Goal: Book appointment/travel/reservation

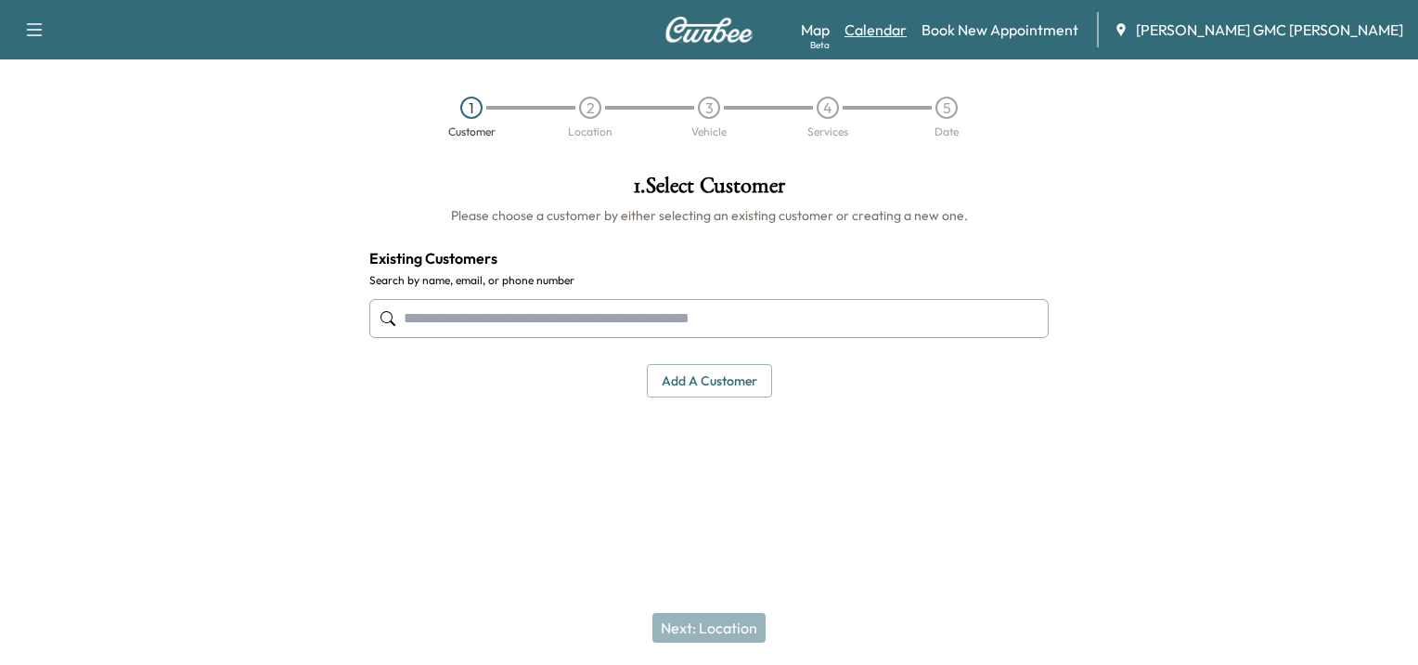
click at [907, 26] on link "Calendar" at bounding box center [876, 30] width 62 height 22
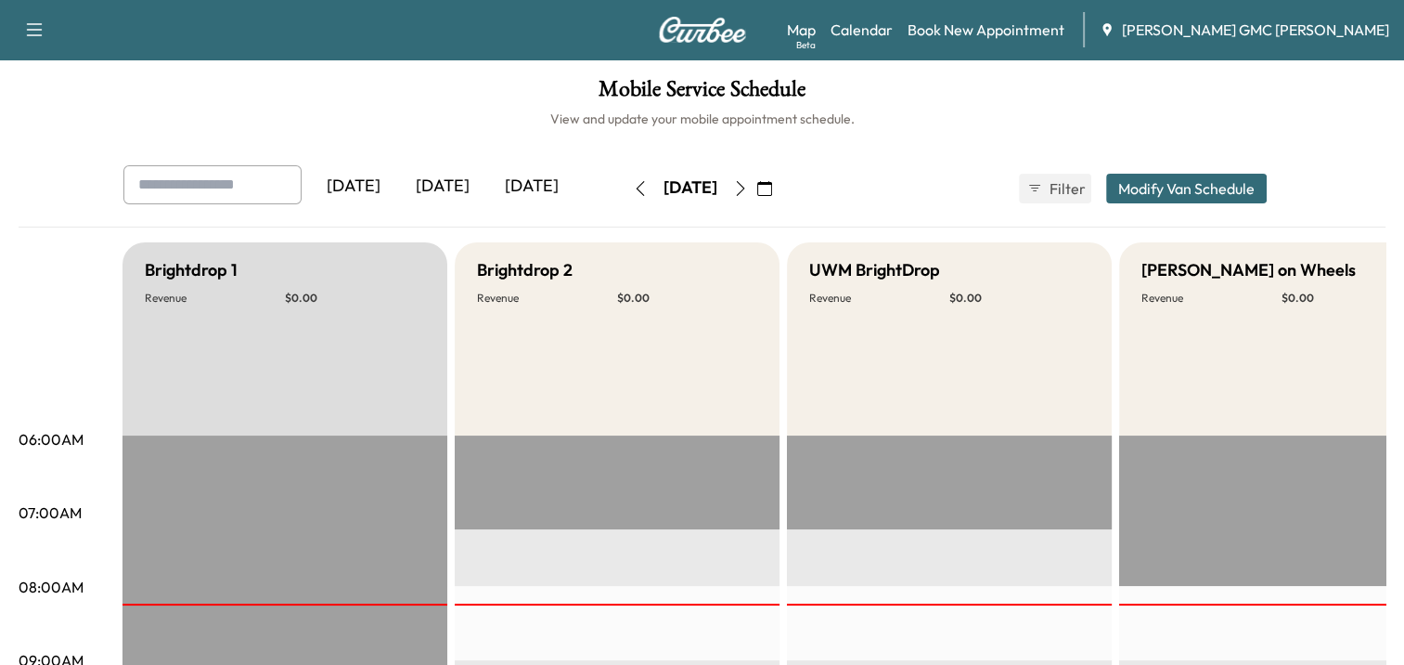
click at [748, 194] on icon "button" at bounding box center [740, 188] width 15 height 15
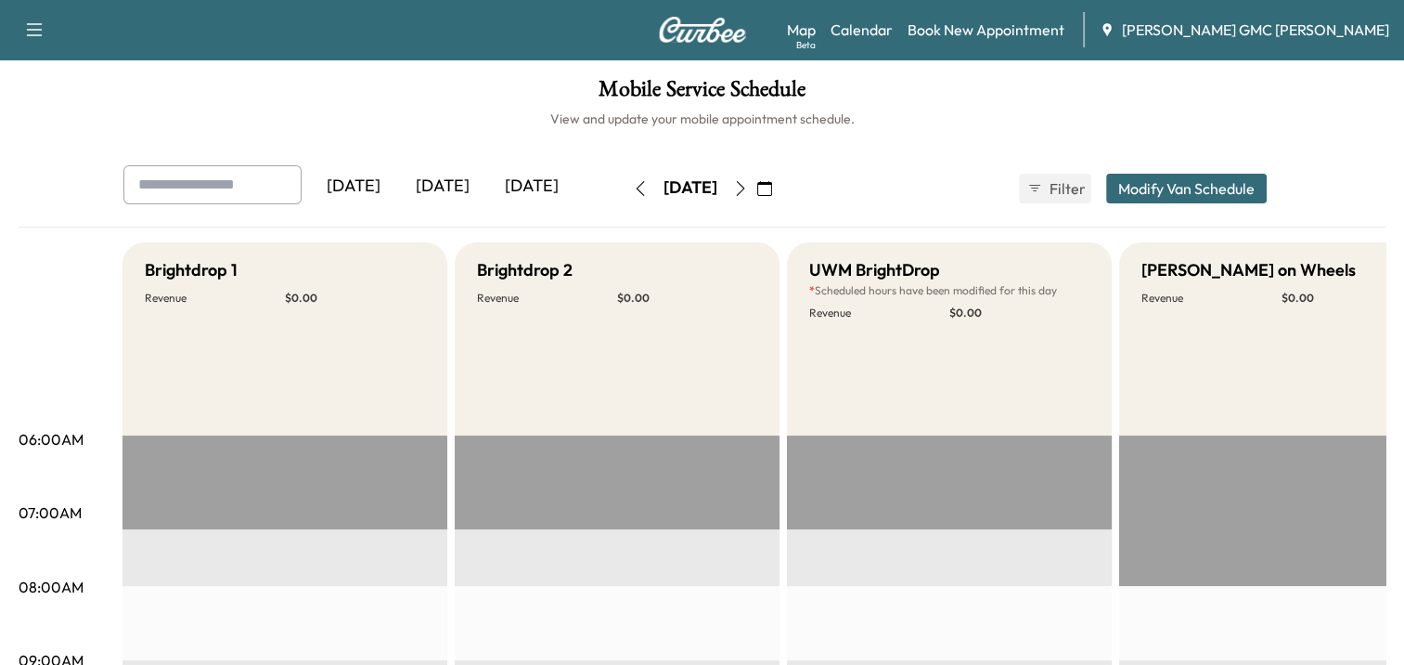
click at [748, 184] on icon "button" at bounding box center [740, 188] width 15 height 15
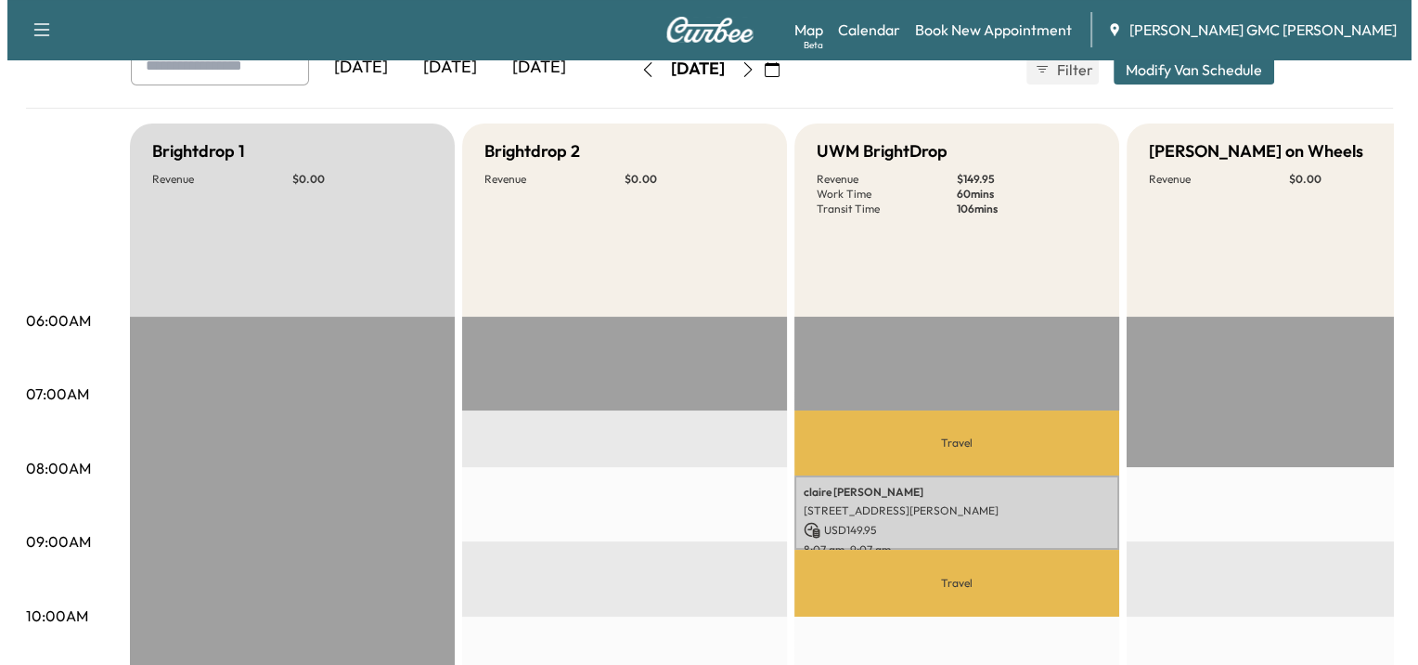
scroll to position [495, 0]
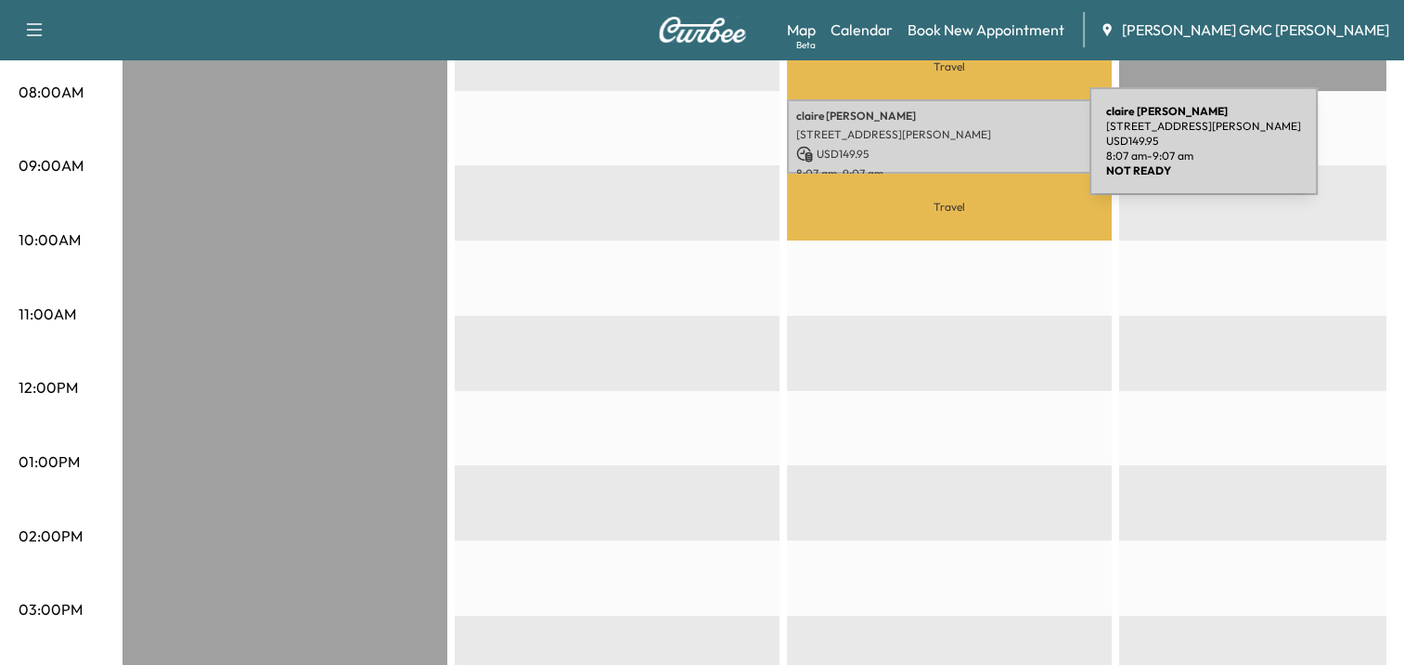
click at [949, 146] on p "USD 149.95" at bounding box center [949, 154] width 306 height 17
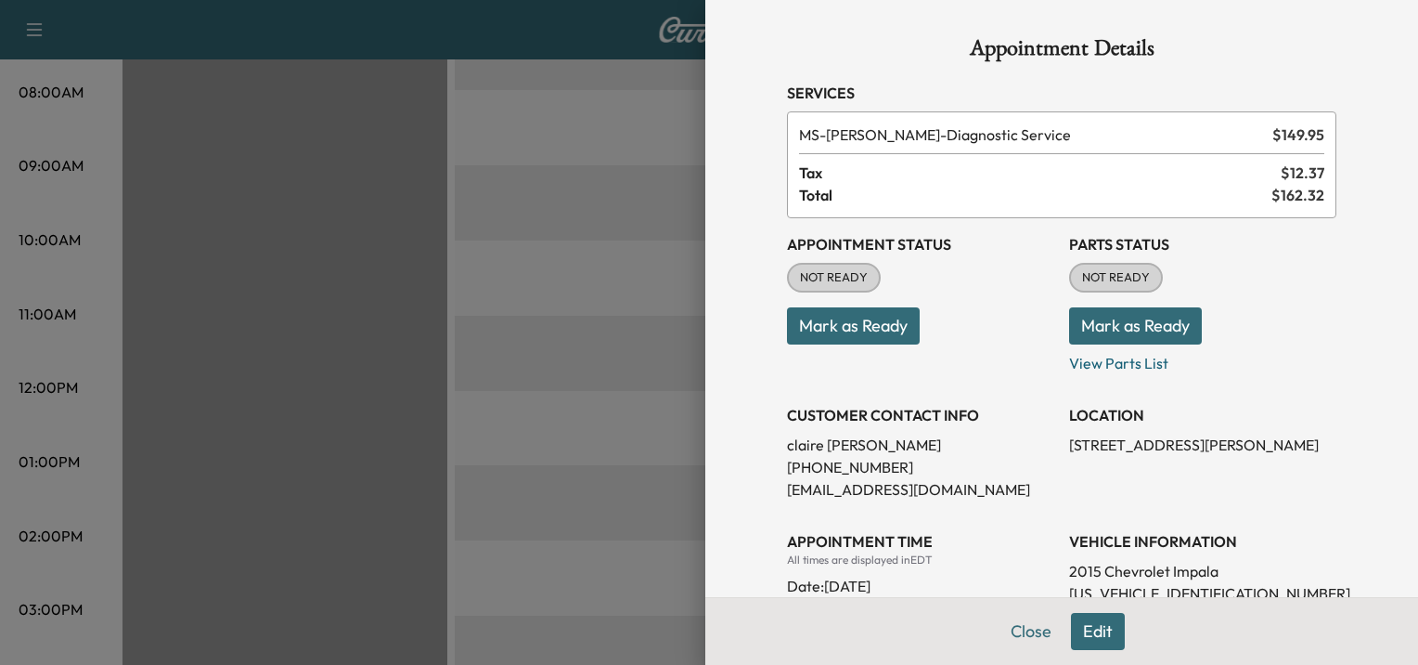
click at [1087, 631] on button "Edit" at bounding box center [1098, 631] width 54 height 37
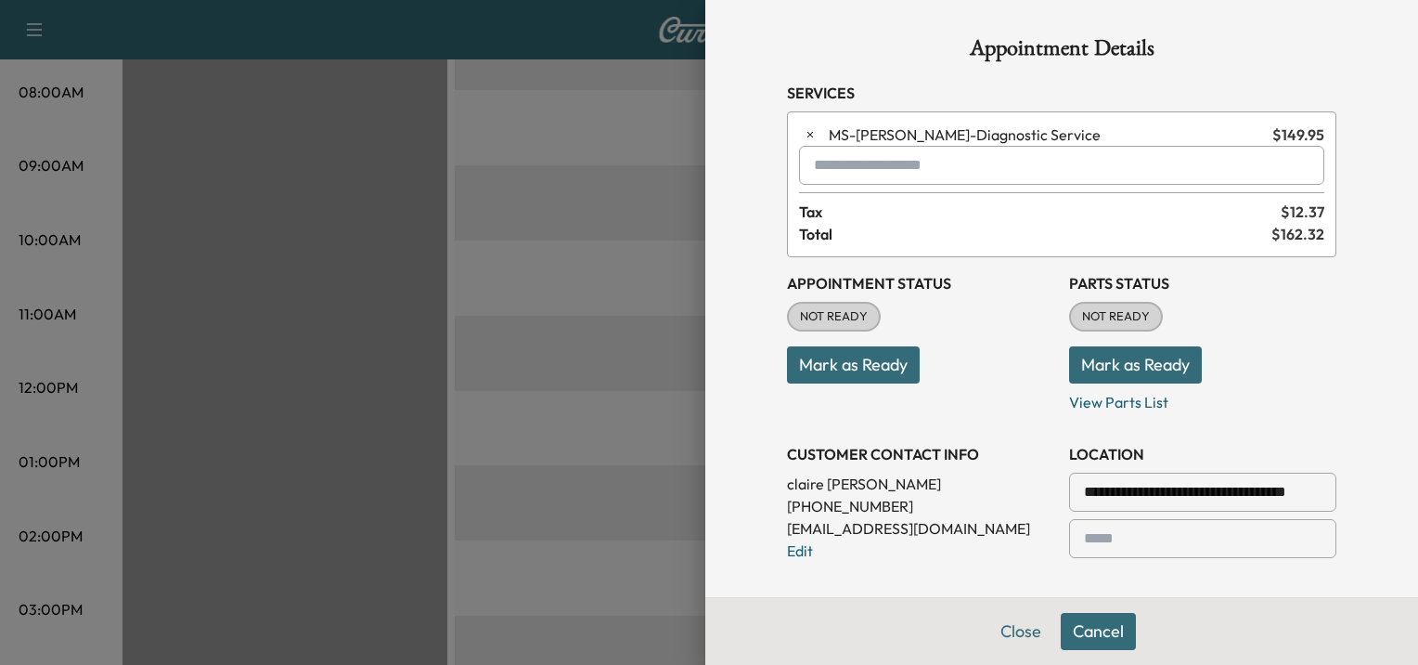
scroll to position [642, 0]
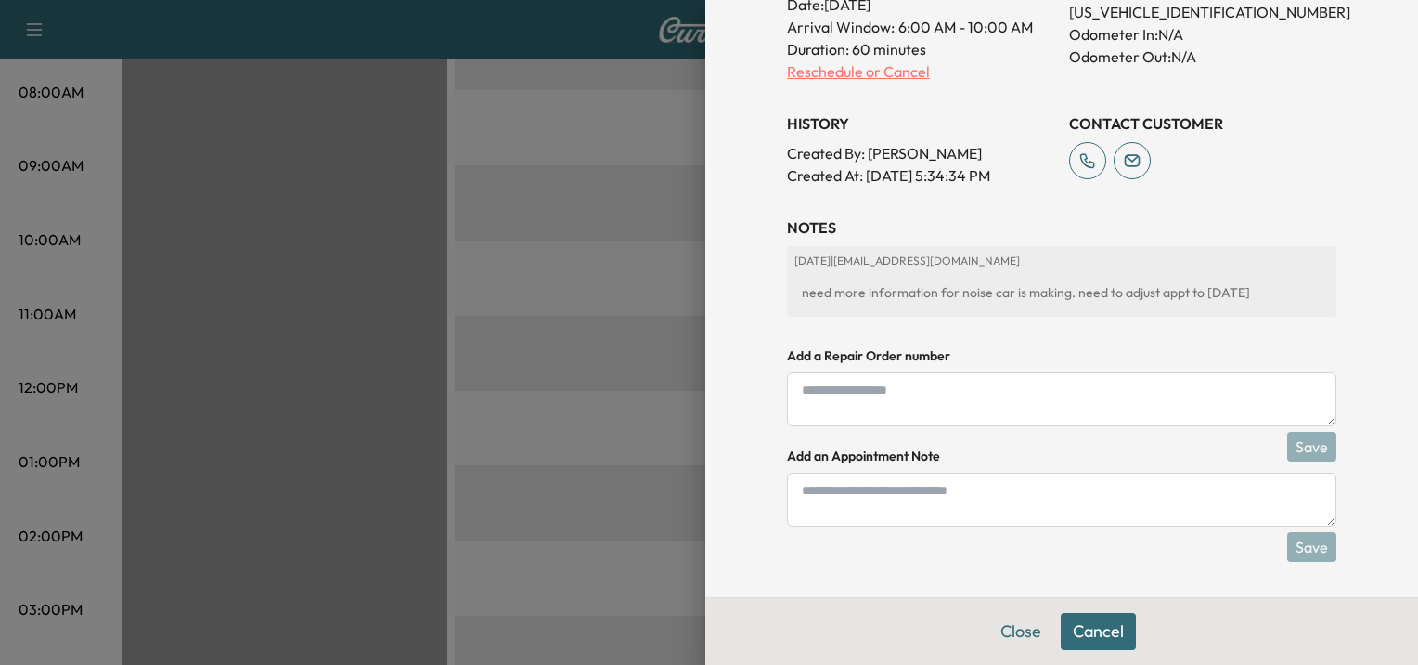
click at [859, 71] on p "Reschedule or Cancel" at bounding box center [920, 71] width 267 height 22
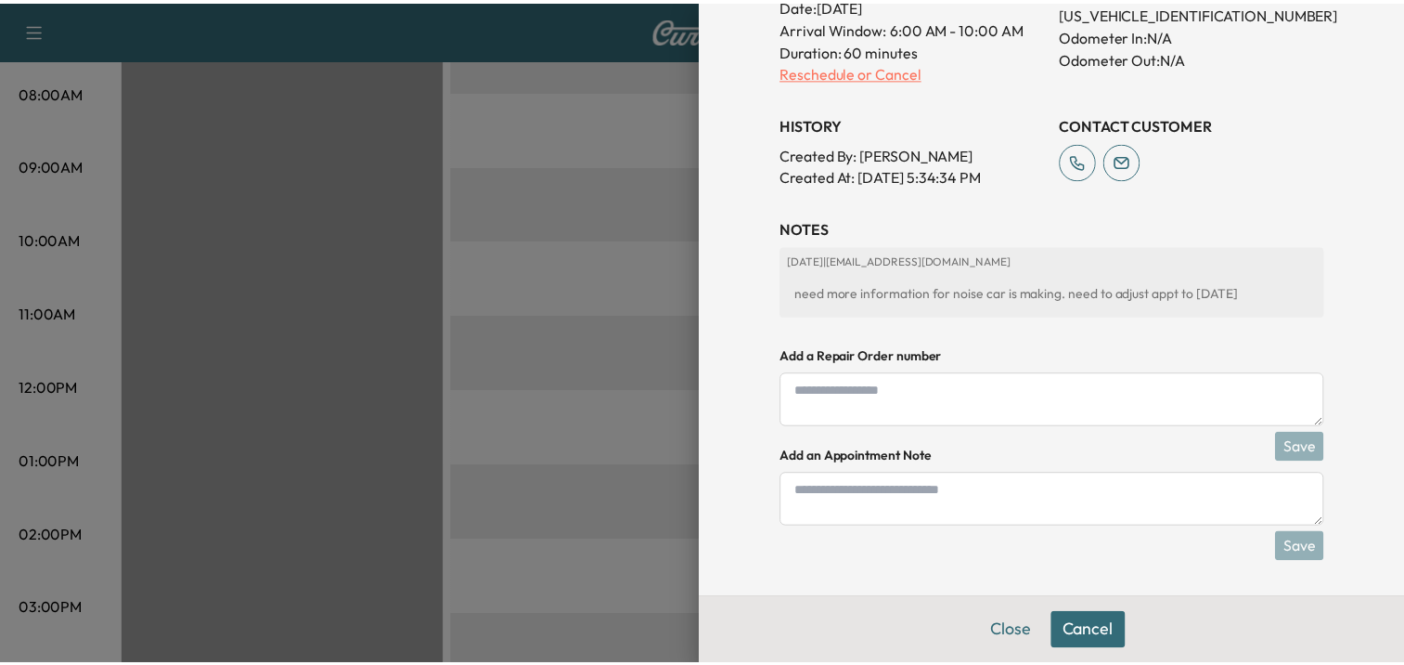
scroll to position [0, 0]
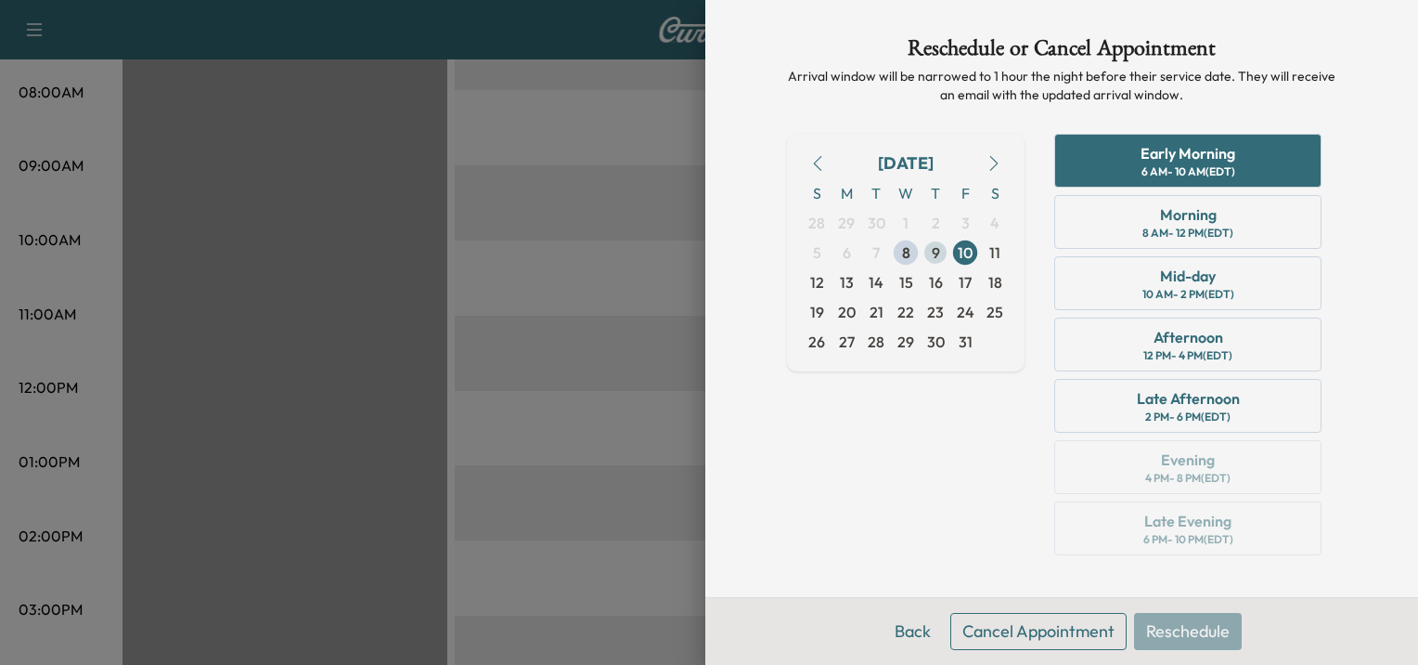
click at [936, 257] on span "9" at bounding box center [936, 252] width 8 height 22
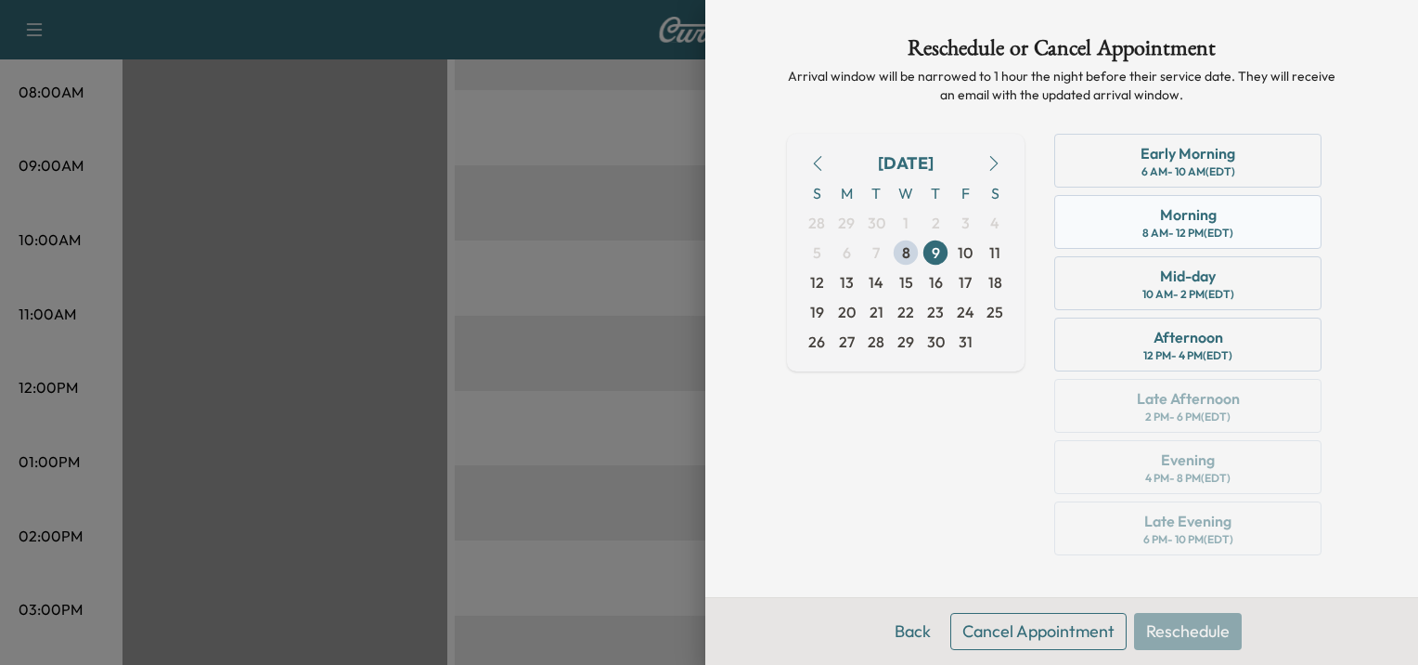
click at [1216, 226] on div "8 AM - 12 PM (EDT)" at bounding box center [1188, 233] width 91 height 15
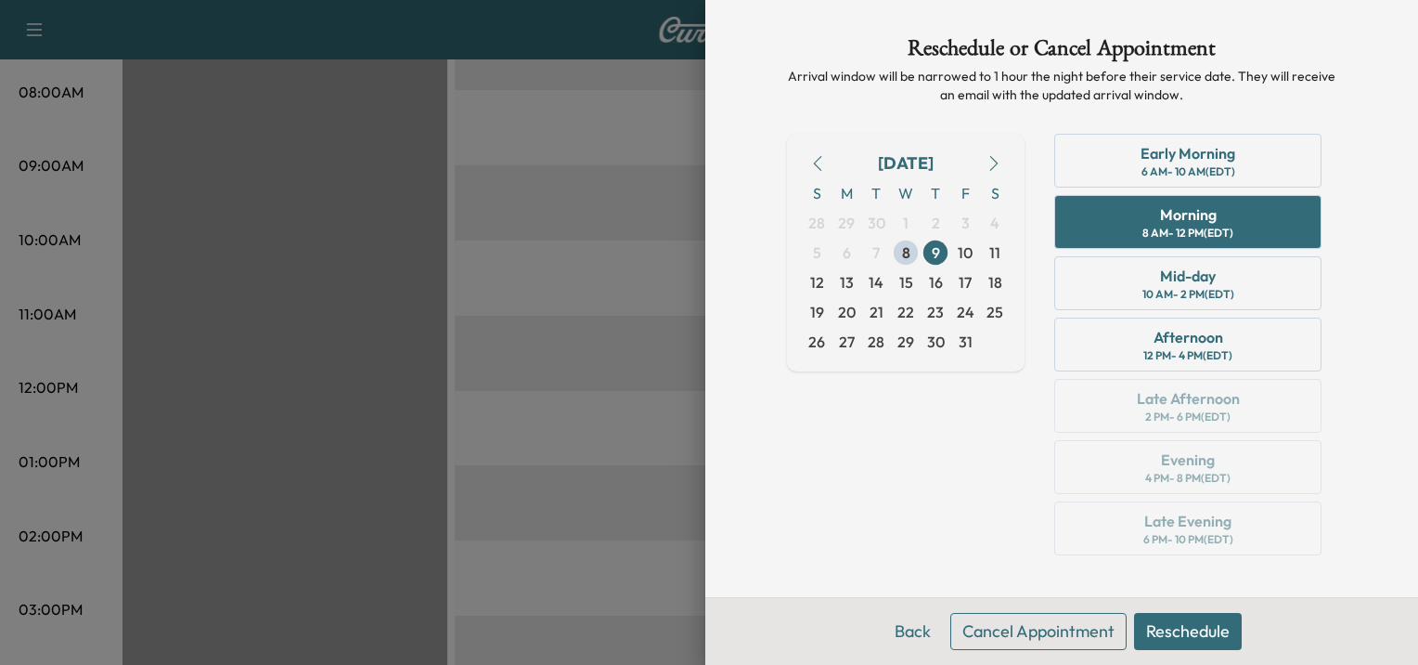
click at [1199, 626] on button "Reschedule" at bounding box center [1188, 631] width 108 height 37
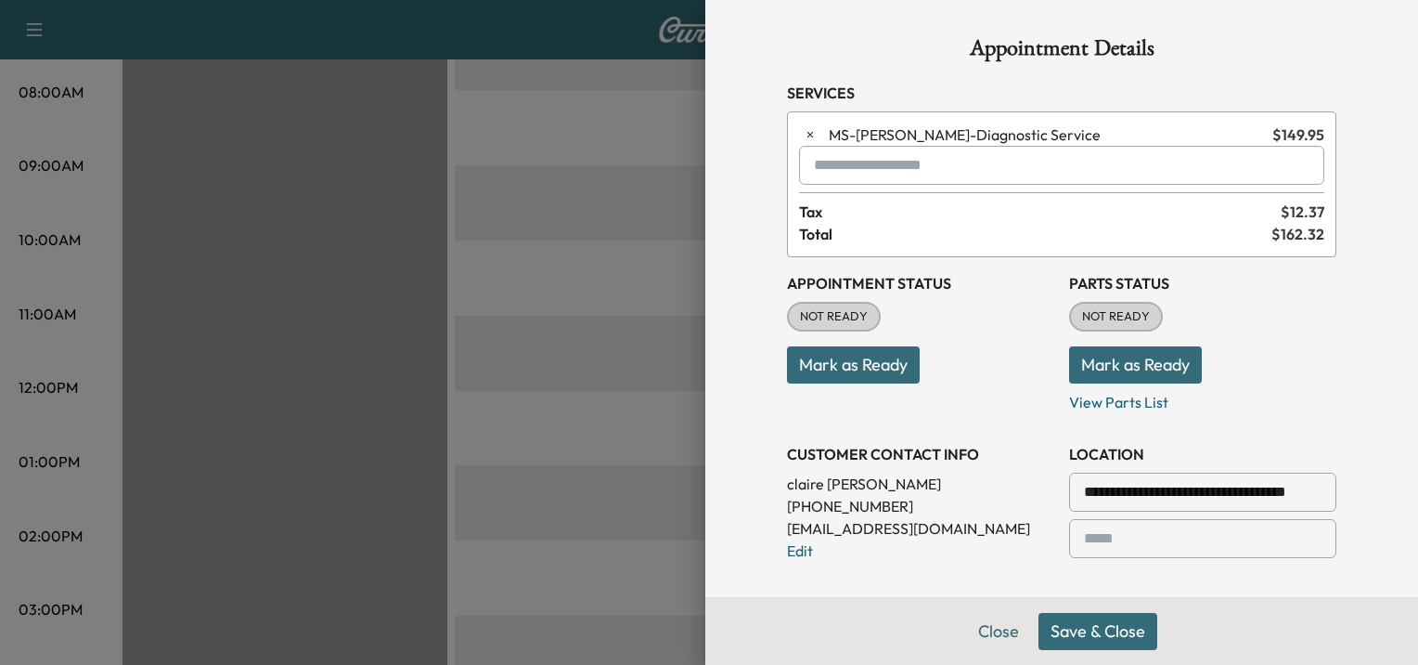
click at [1090, 630] on button "Save & Close" at bounding box center [1098, 631] width 119 height 37
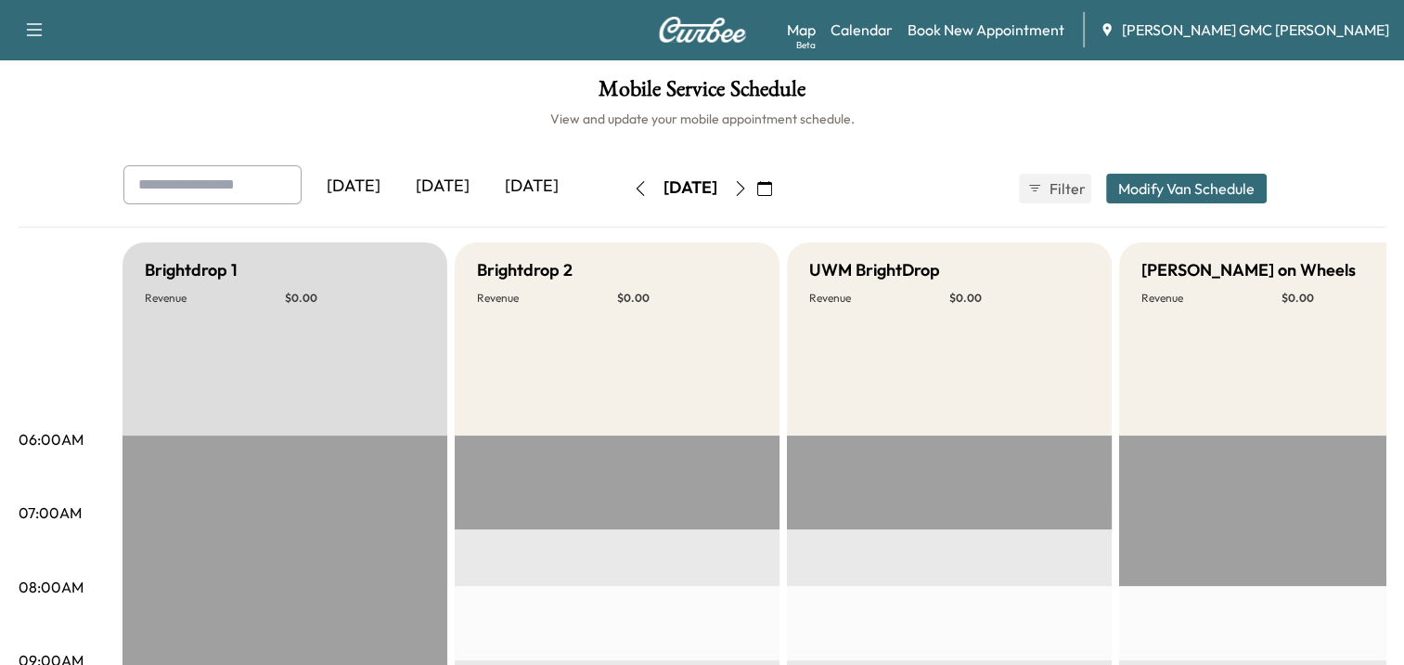
click at [636, 190] on icon "button" at bounding box center [640, 188] width 8 height 15
